Goal: Task Accomplishment & Management: Use online tool/utility

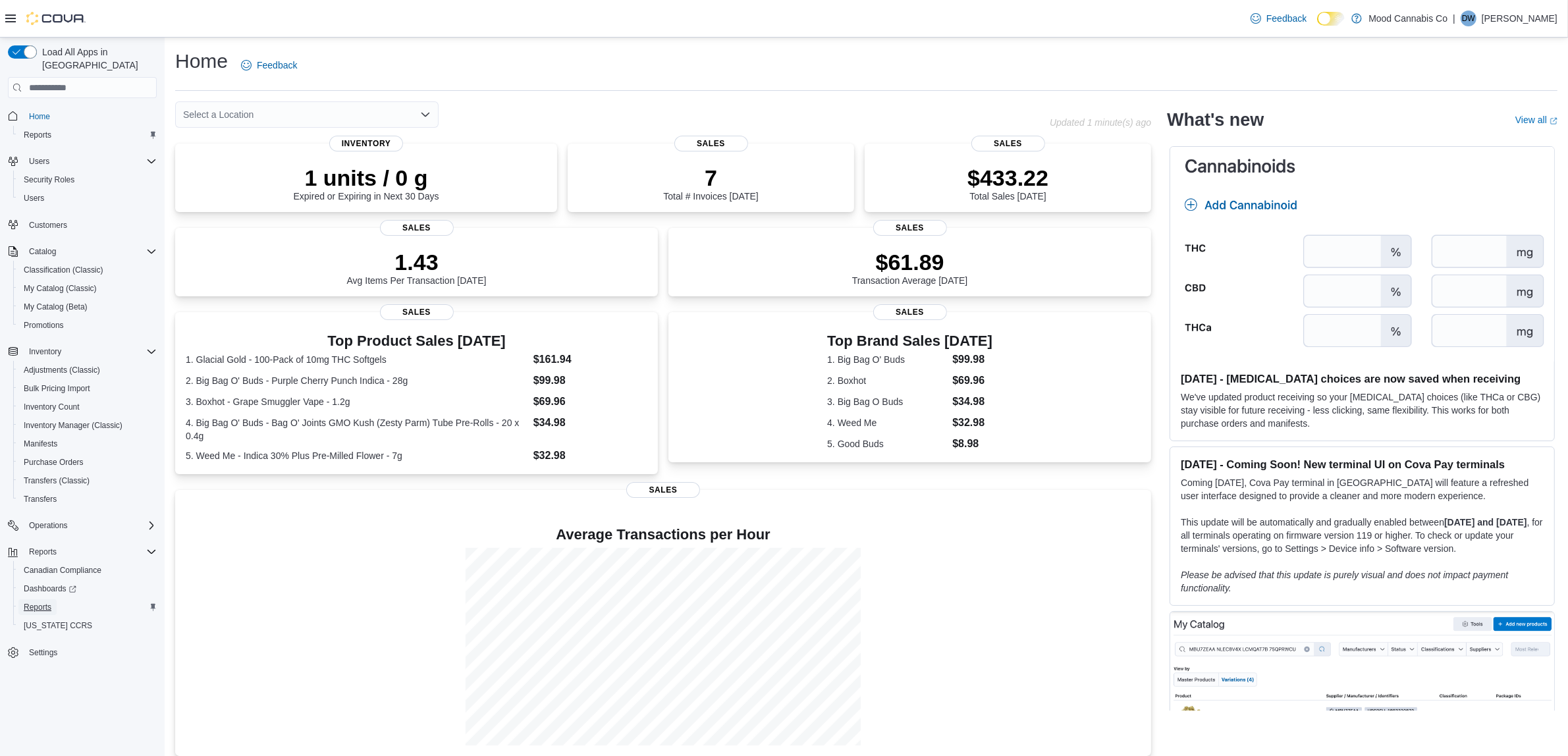
click at [42, 602] on span "Reports" at bounding box center [38, 607] width 27 height 10
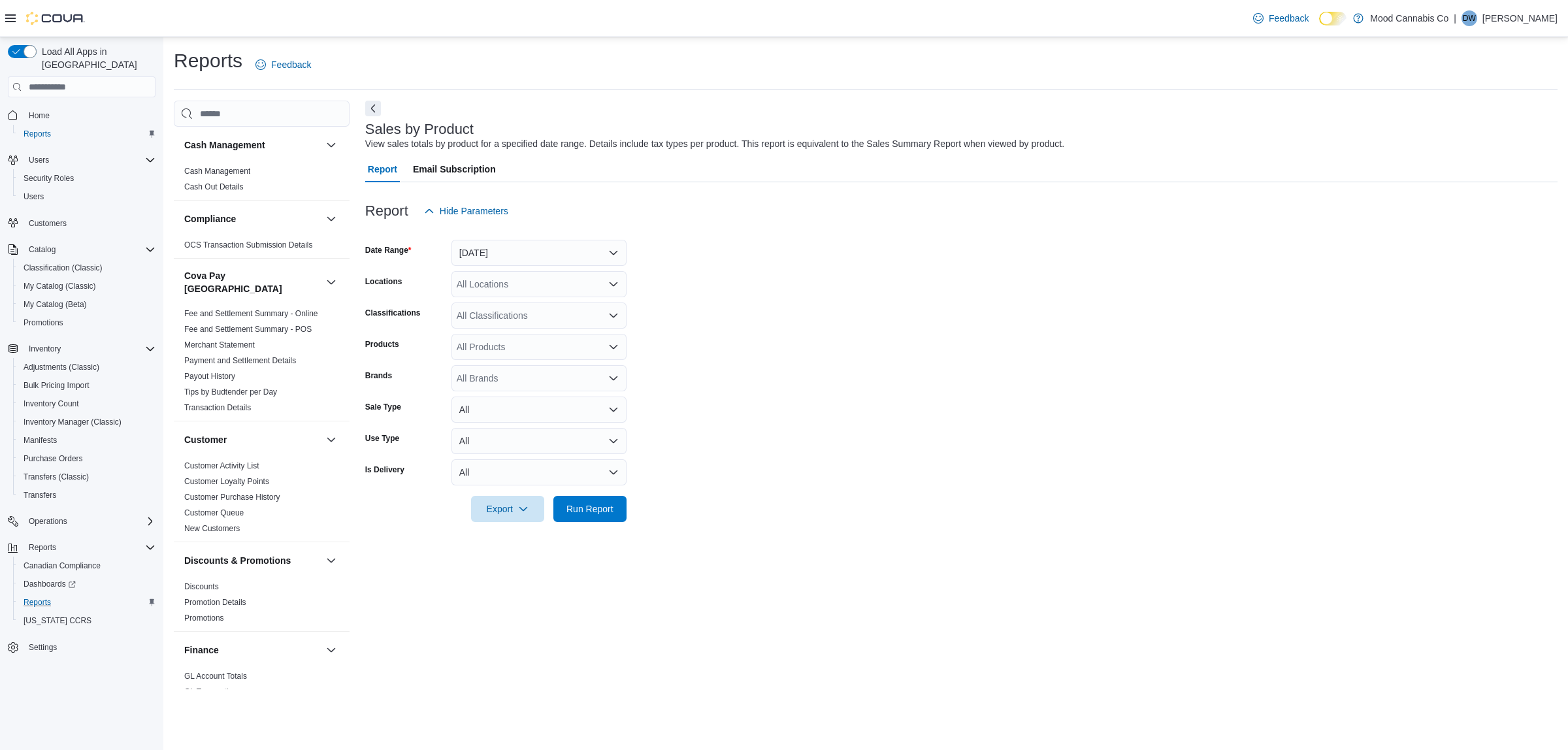
click at [525, 269] on form "Date Range [DATE] Locations All Locations Classifications All Classifications P…" at bounding box center [962, 372] width 1192 height 298
click at [1248, 283] on form "Date Range [DATE] Locations All Locations Classifications All Classifications P…" at bounding box center [962, 372] width 1192 height 298
click at [762, 333] on form "Date Range [DATE] Locations All Locations Classifications All Classifications P…" at bounding box center [962, 372] width 1192 height 298
click at [634, 246] on form "Date Range [DATE] Locations All Locations Classifications All Classifications P…" at bounding box center [962, 372] width 1192 height 298
click at [617, 246] on button "[DATE]" at bounding box center [538, 253] width 175 height 26
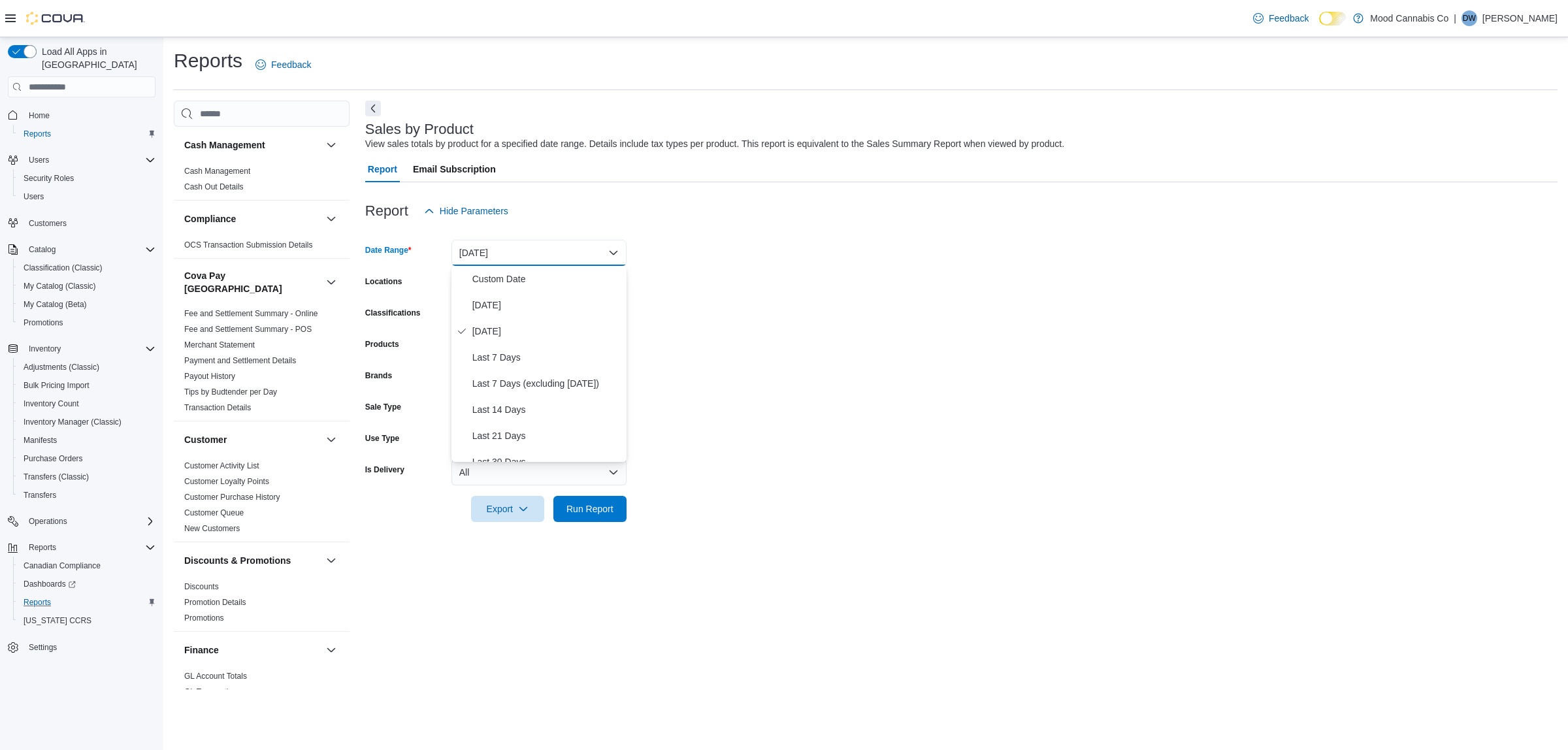
click at [617, 246] on button "[DATE]" at bounding box center [538, 253] width 175 height 26
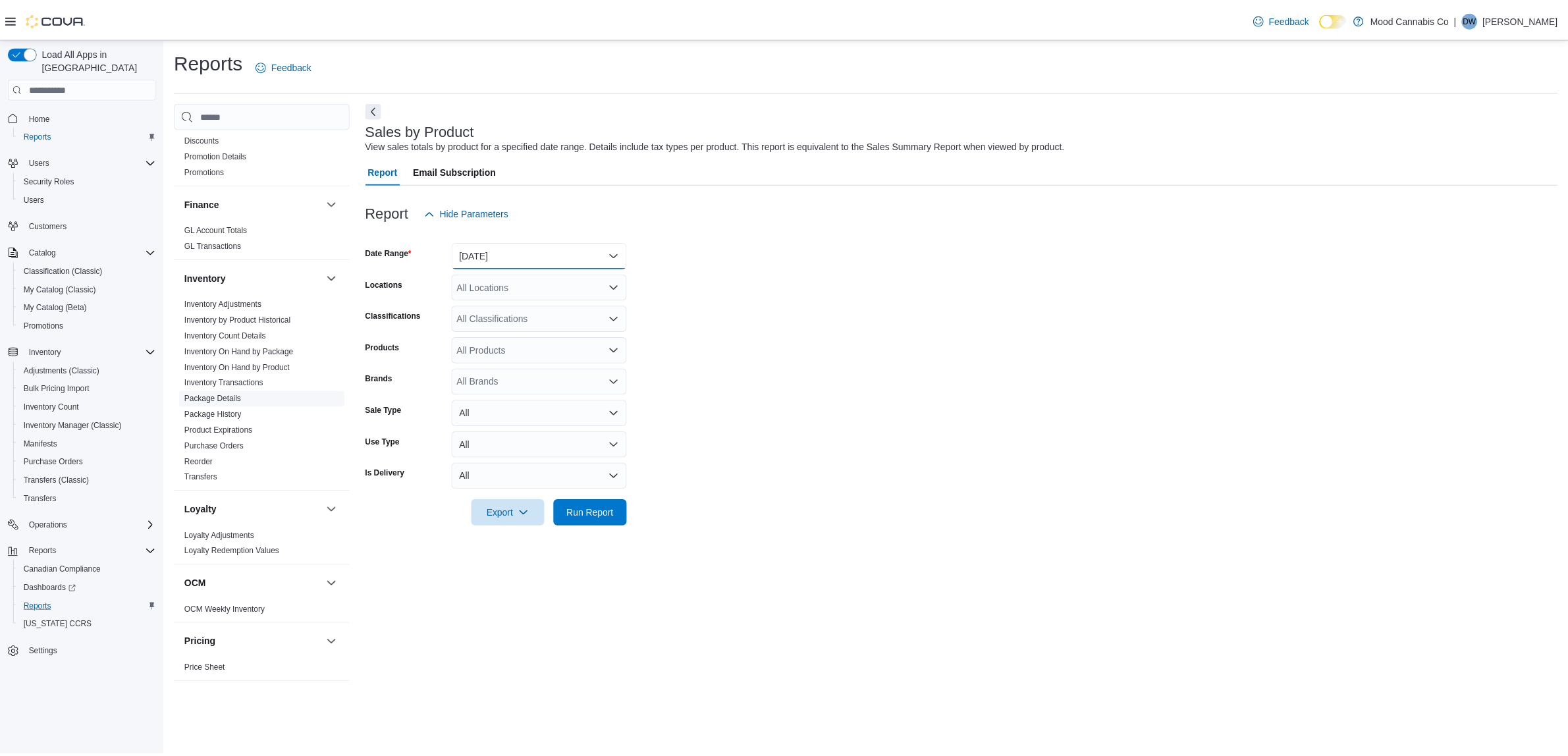
scroll to position [446, 0]
click at [239, 369] on link "Inventory On Hand by Product" at bounding box center [239, 373] width 106 height 9
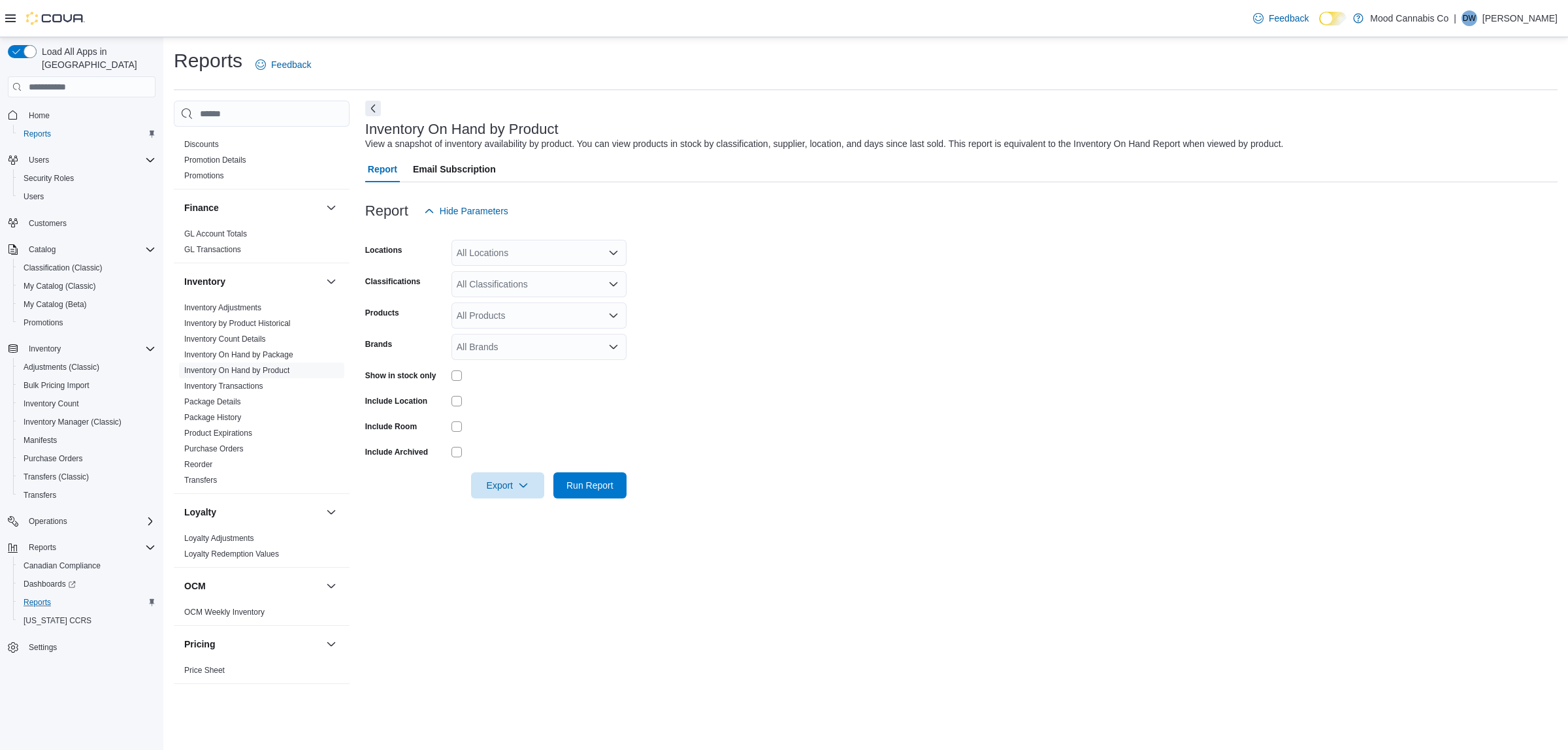
click at [593, 255] on div "All Locations" at bounding box center [538, 253] width 175 height 26
click at [579, 256] on div "All Locations" at bounding box center [538, 253] width 175 height 26
click at [499, 289] on span "[STREET_ADDRESS]" at bounding box center [524, 294] width 90 height 13
click at [722, 283] on form "Locations [STREET_ADDRESS] Selected. [STREET_ADDRESS] Press Backspace to delete…" at bounding box center [962, 361] width 1192 height 275
click at [704, 386] on form "Locations [STREET_ADDRESS] Classifications All Classifications Products All Pro…" at bounding box center [962, 361] width 1192 height 275
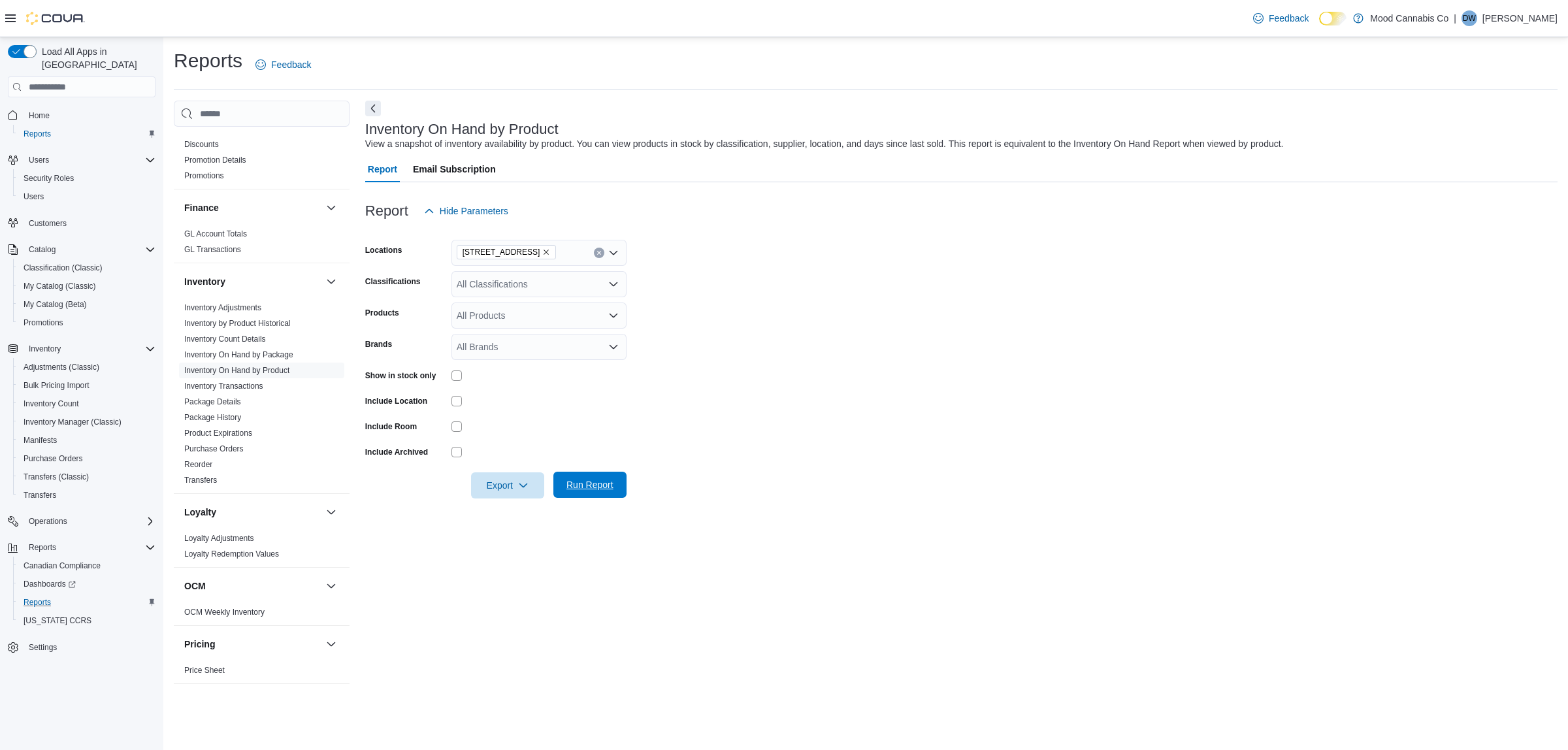
click at [576, 479] on span "Run Report" at bounding box center [590, 484] width 58 height 26
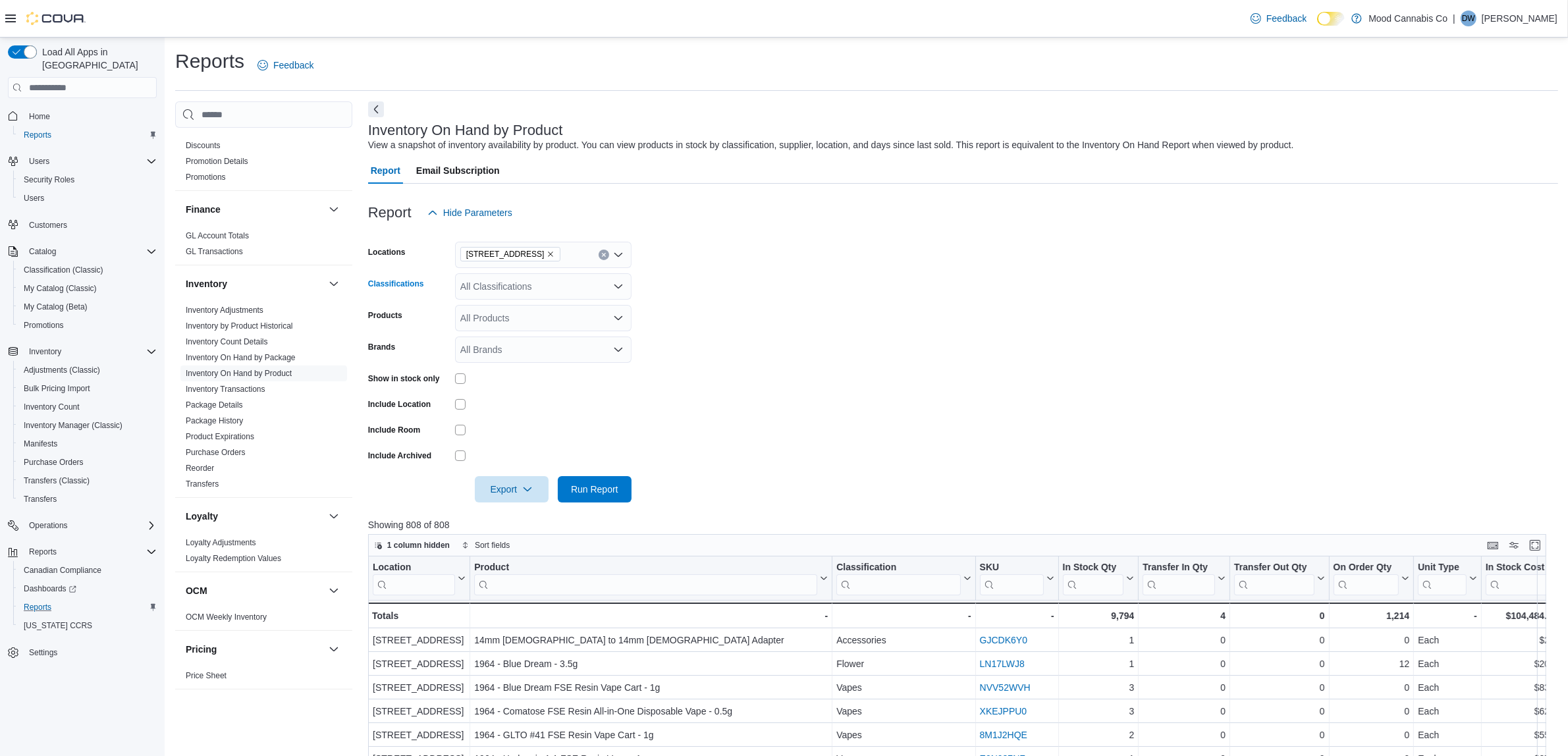
click at [610, 288] on div "All Classifications" at bounding box center [543, 286] width 176 height 27
click at [507, 364] on span "Flower" at bounding box center [497, 366] width 27 height 13
click at [506, 364] on span "Pre-Roll" at bounding box center [499, 366] width 33 height 13
click at [495, 404] on span "Oil" at bounding box center [488, 404] width 11 height 13
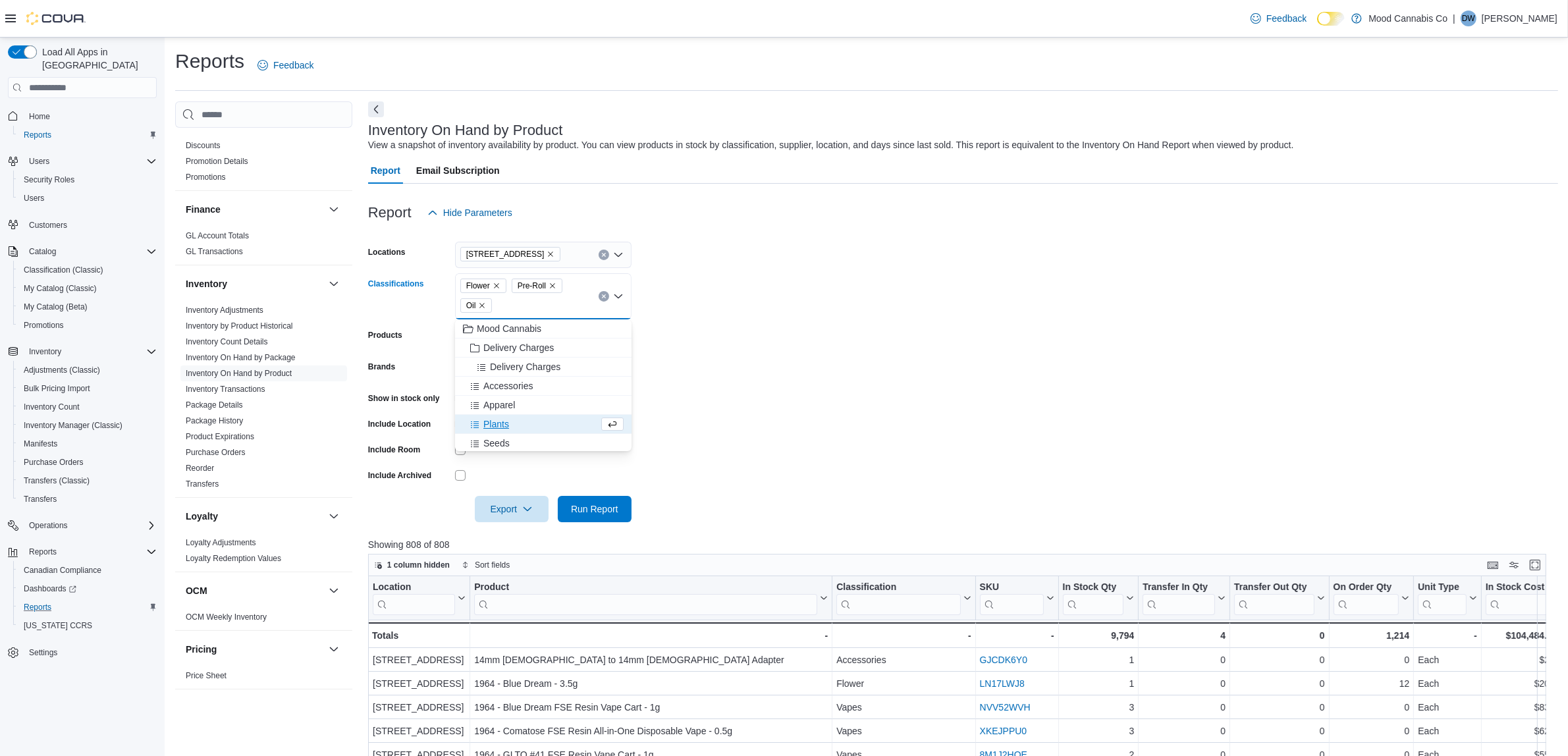
click at [487, 419] on span "Plants" at bounding box center [496, 423] width 26 height 13
click at [488, 427] on span "Seeds" at bounding box center [496, 423] width 27 height 13
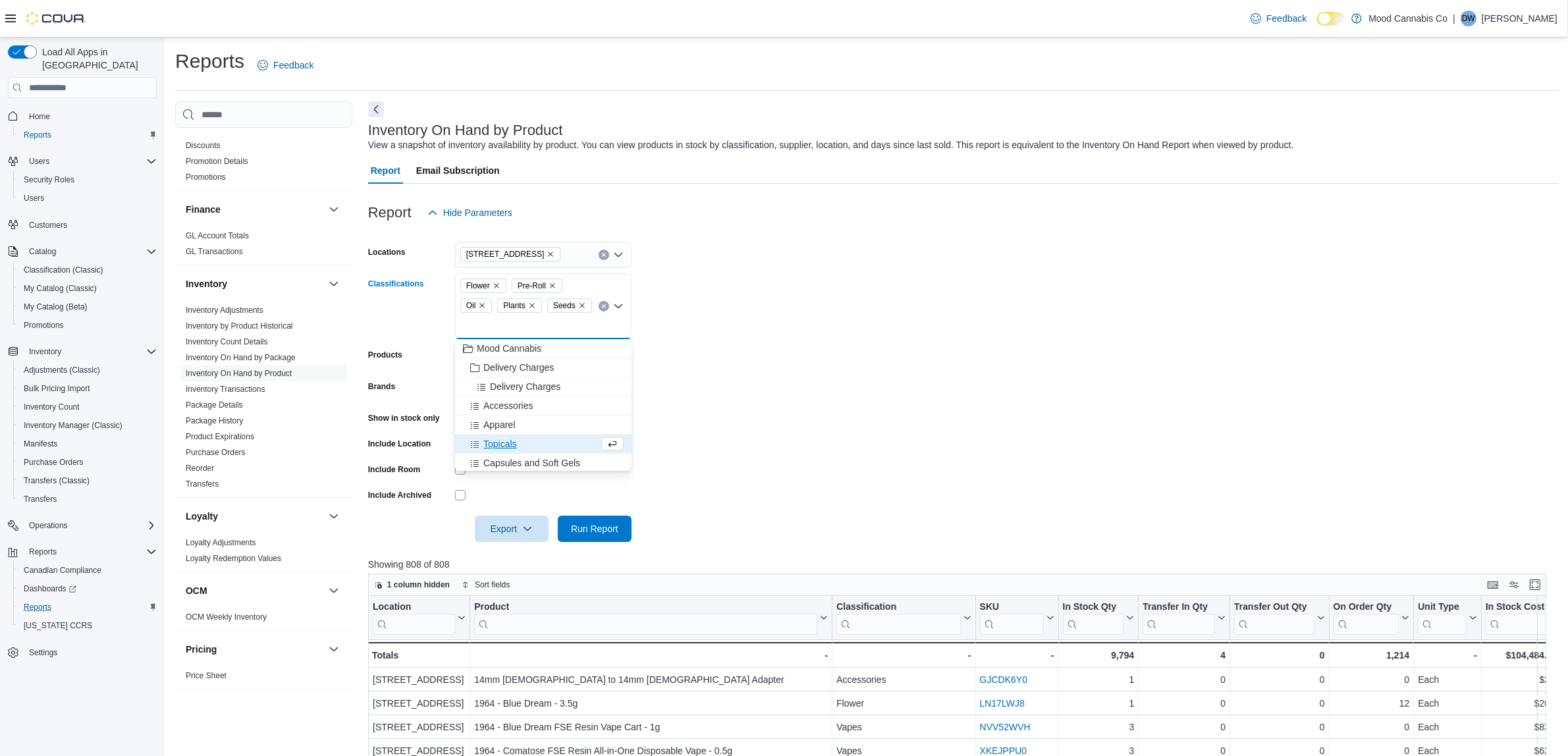
click at [489, 438] on span "Topicals" at bounding box center [499, 443] width 33 height 13
click at [492, 442] on span "Capsules and Soft Gels" at bounding box center [531, 443] width 97 height 13
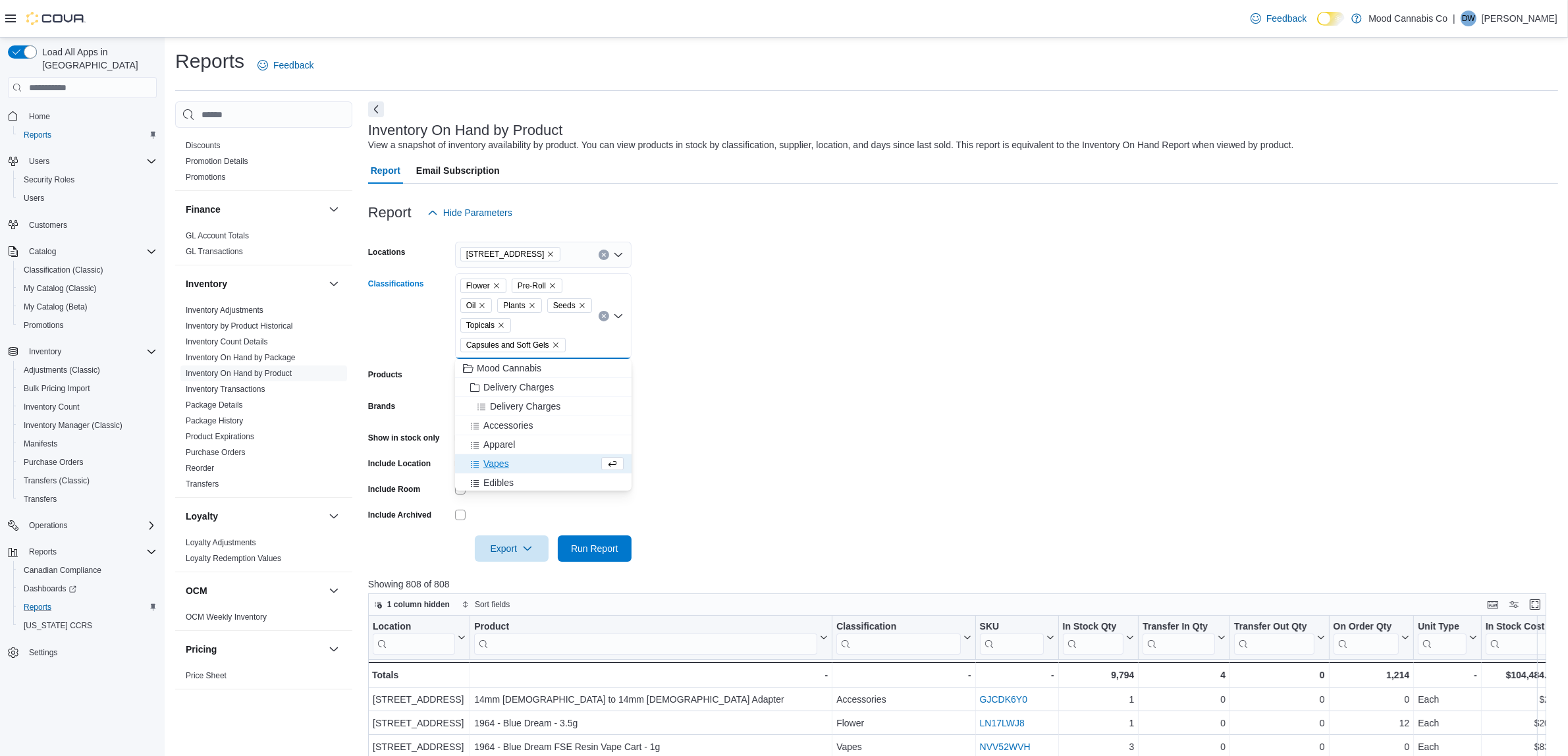
click at [491, 463] on span "Vapes" at bounding box center [496, 464] width 26 height 13
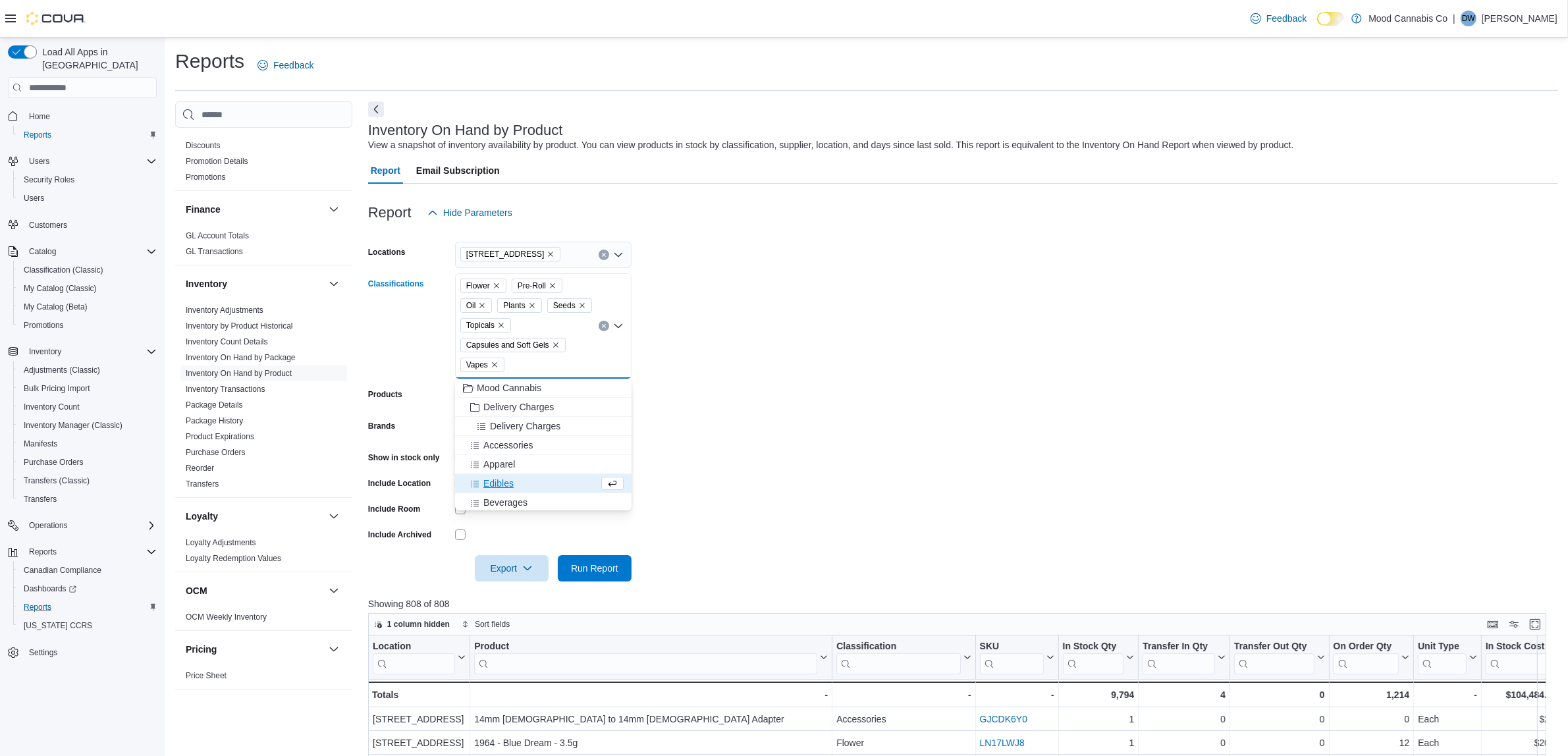
click at [489, 477] on span "Edibles" at bounding box center [498, 483] width 30 height 13
click at [492, 487] on span "Beverages" at bounding box center [505, 483] width 44 height 13
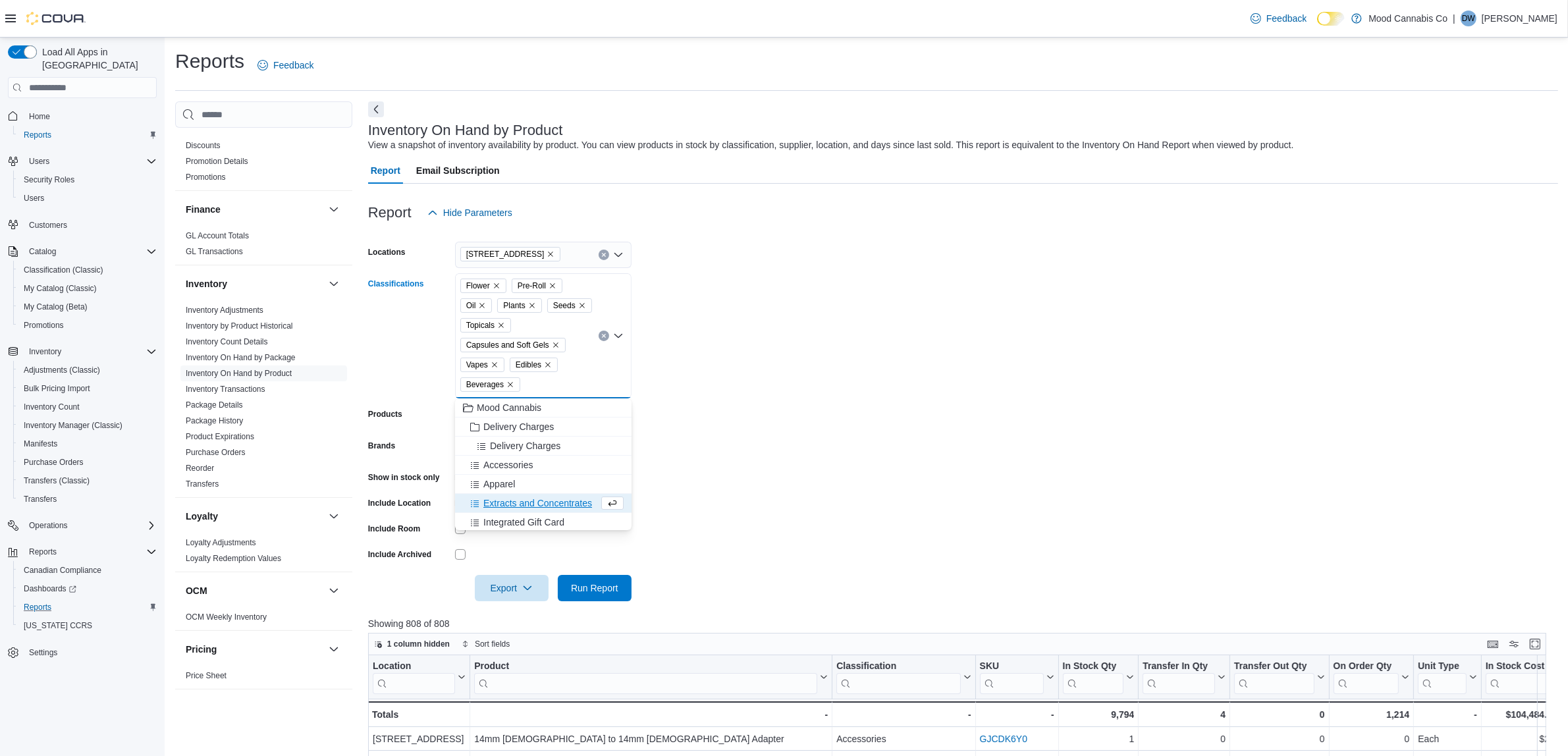
click at [509, 502] on span "Extracts and Concentrates" at bounding box center [537, 503] width 109 height 13
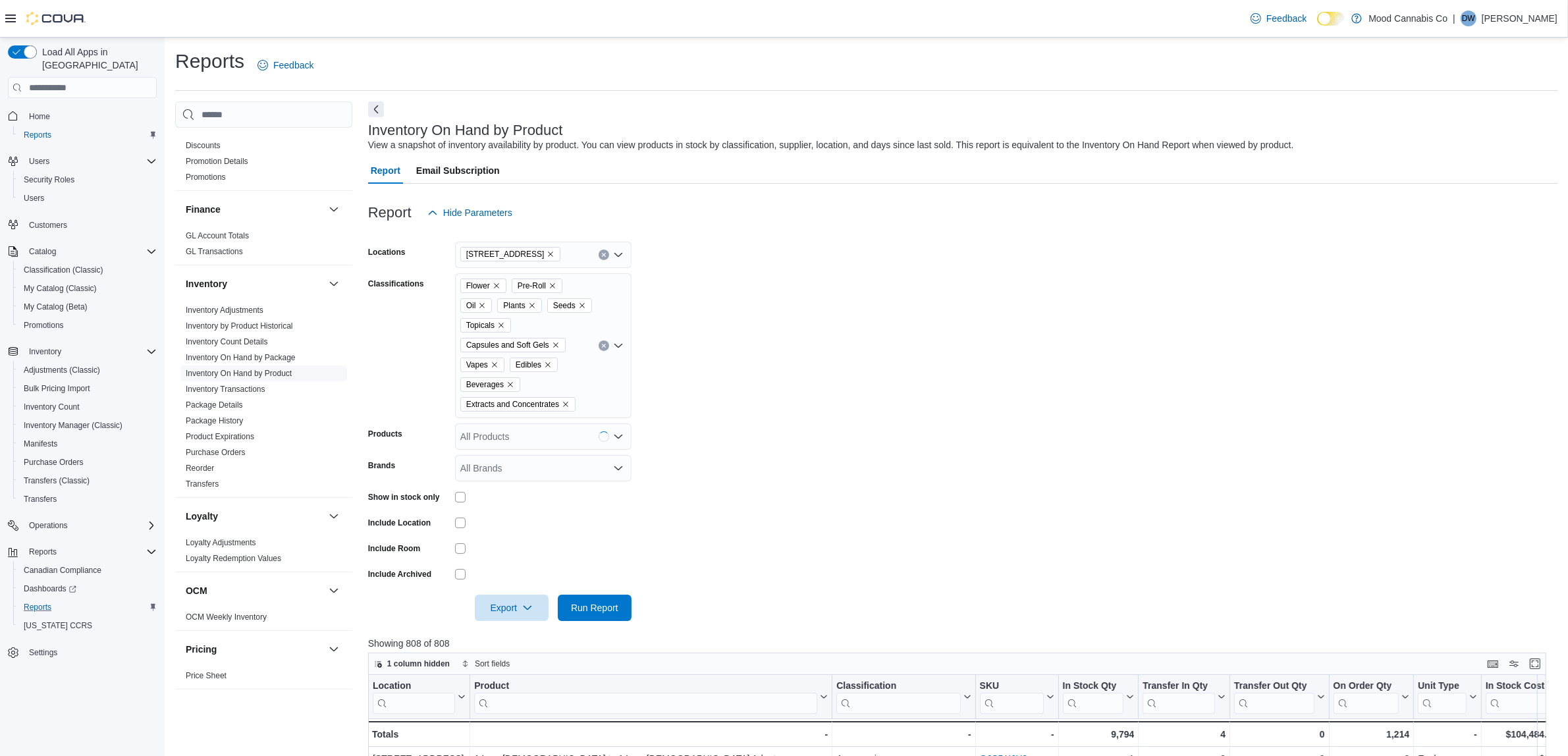
click at [859, 455] on form "Locations [STREET_ADDRESS] Classifications Flower Pre-Roll Oil Plants Seeds Top…" at bounding box center [964, 423] width 1190 height 395
click at [588, 611] on span "Run Report" at bounding box center [594, 607] width 47 height 13
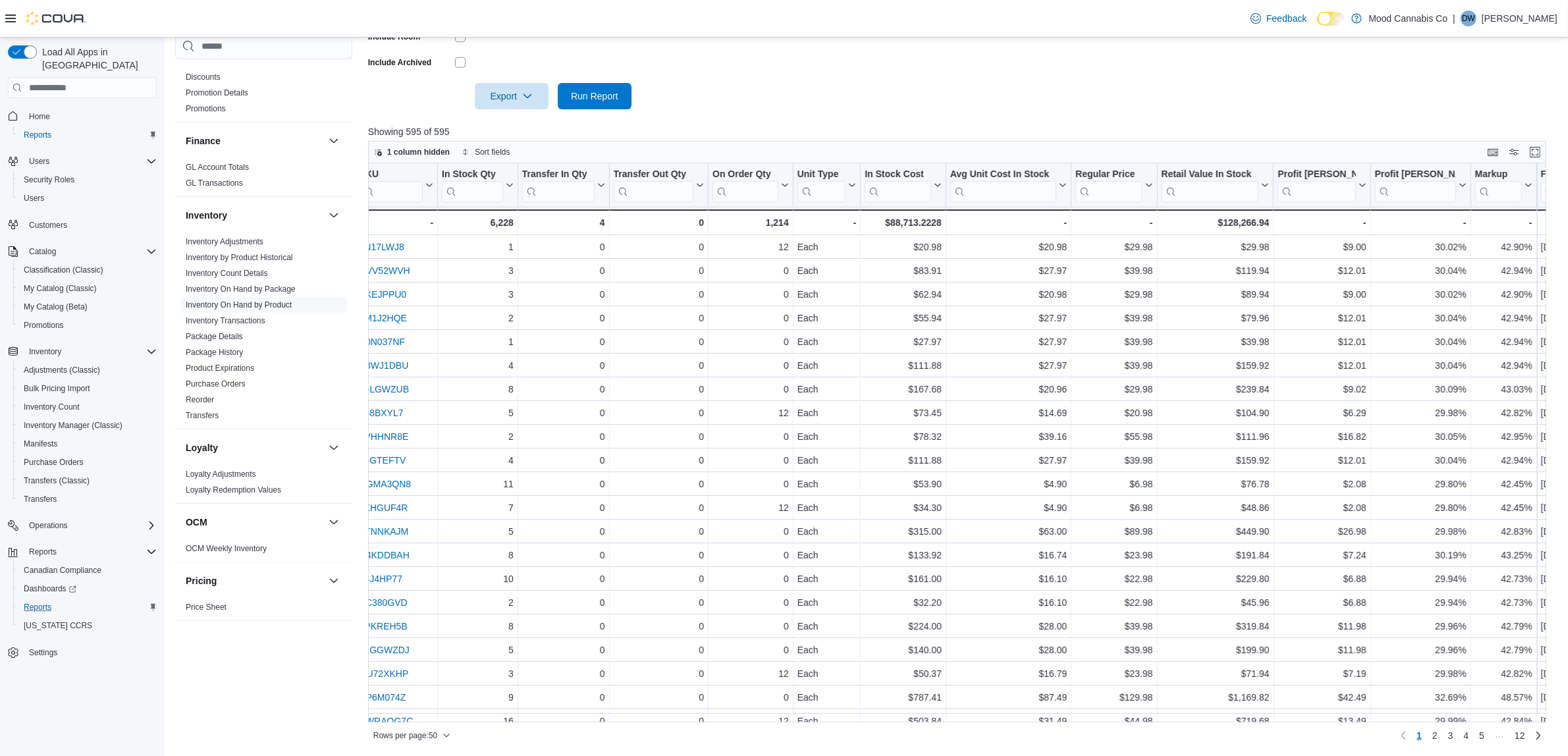
scroll to position [0, 784]
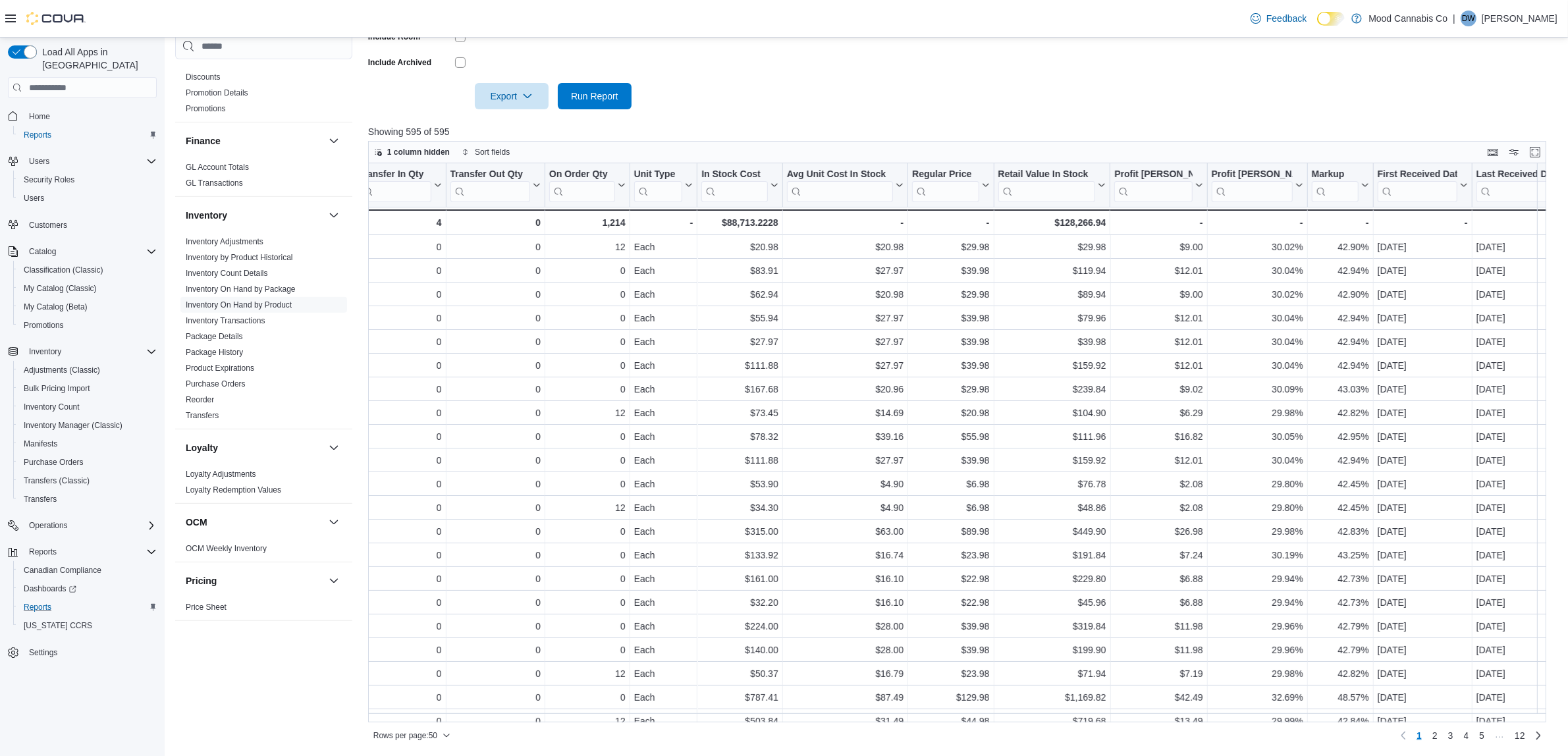
click at [834, 110] on div at bounding box center [964, 117] width 1190 height 15
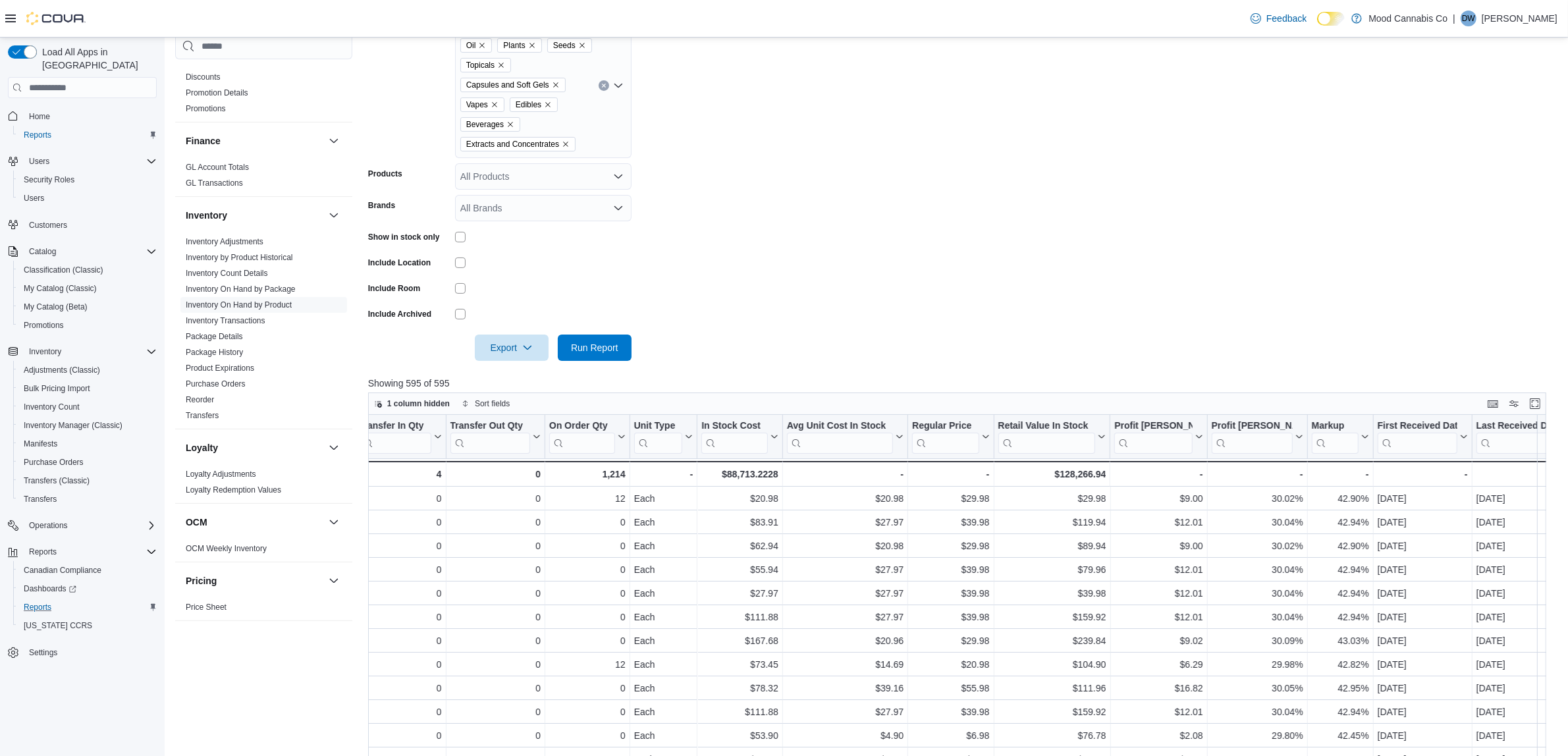
scroll to position [100, 0]
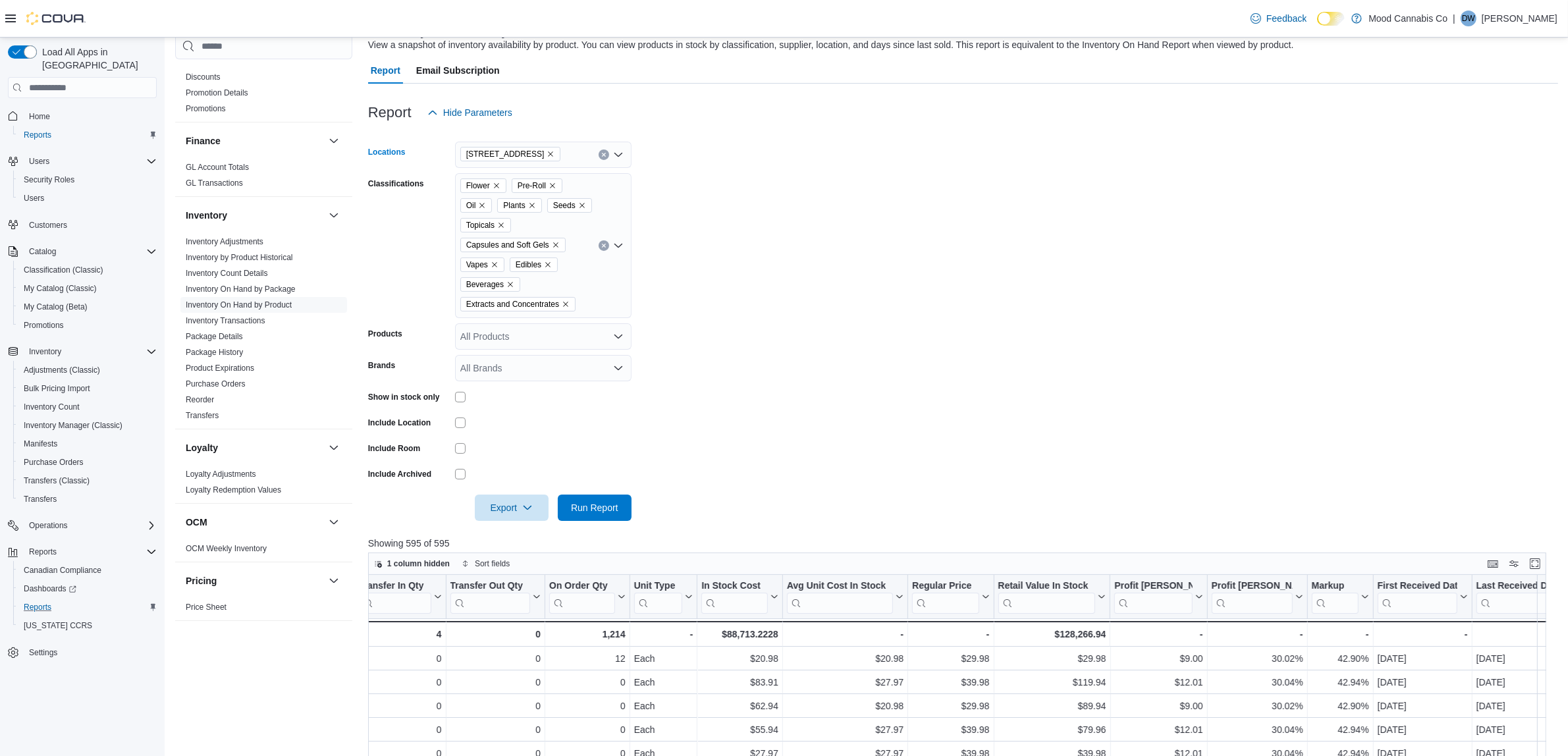
drag, startPoint x: 533, startPoint y: 151, endPoint x: 528, endPoint y: 165, distance: 14.9
click at [546, 151] on icon "Remove 3923 Victoria Ave from selection in this group" at bounding box center [550, 154] width 8 height 8
click at [500, 218] on span "6404 Metral Dr" at bounding box center [514, 215] width 62 height 13
click at [896, 216] on form "Locations [STREET_ADDRESS] Selected. 6404 Metral Dr. Press Backspace to delete …" at bounding box center [964, 323] width 1190 height 395
click at [604, 495] on span "Run Report" at bounding box center [595, 507] width 58 height 27
